Goal: Task Accomplishment & Management: Complete application form

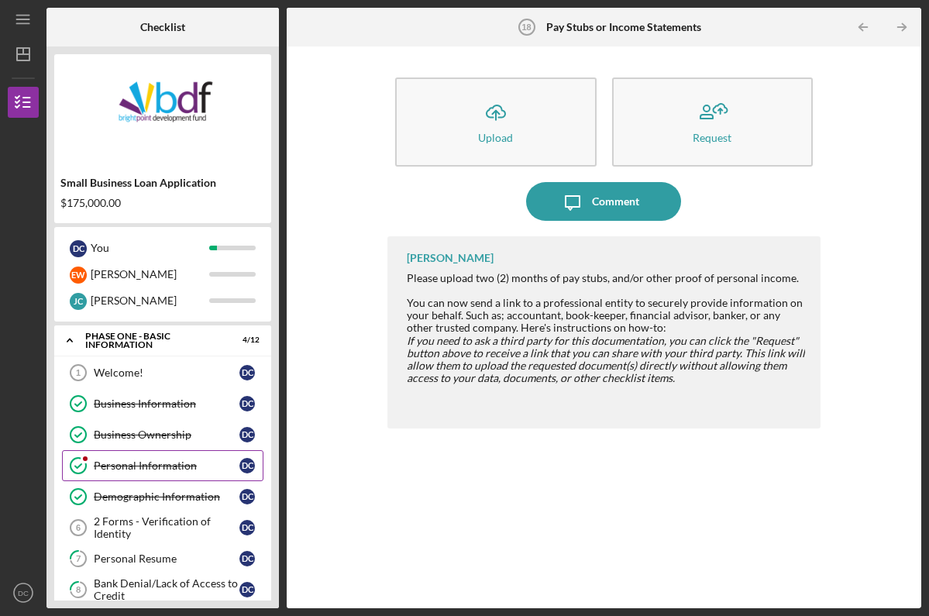
click at [134, 466] on div "Personal Information" at bounding box center [167, 465] width 146 height 12
